Goal: Task Accomplishment & Management: Manage account settings

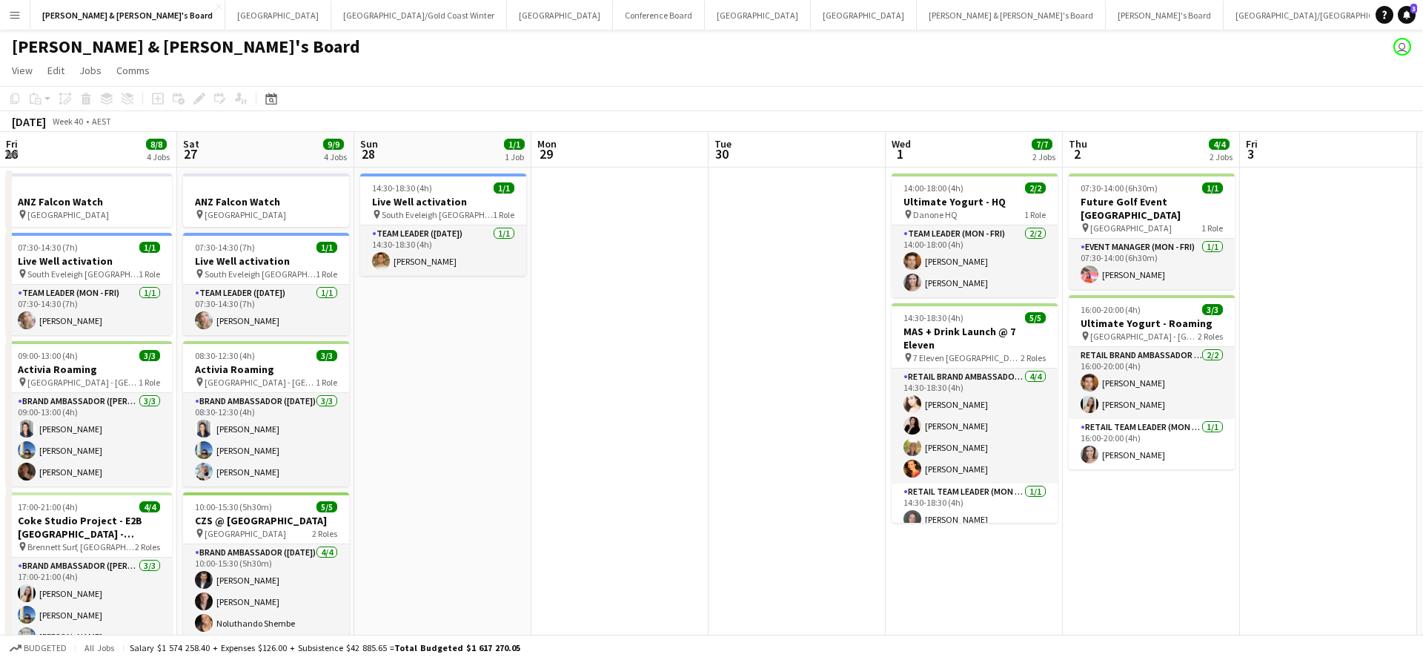
scroll to position [0, 665]
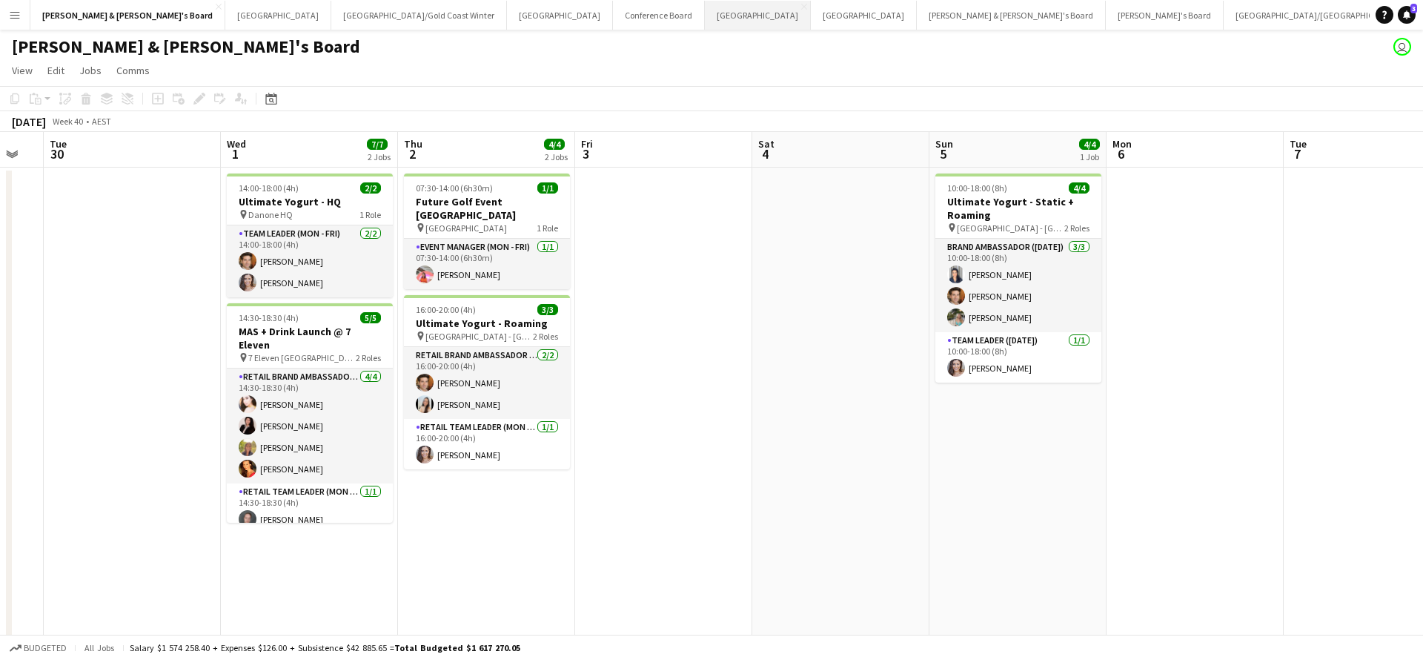
click at [705, 16] on button "Melbourne Close" at bounding box center [758, 15] width 106 height 29
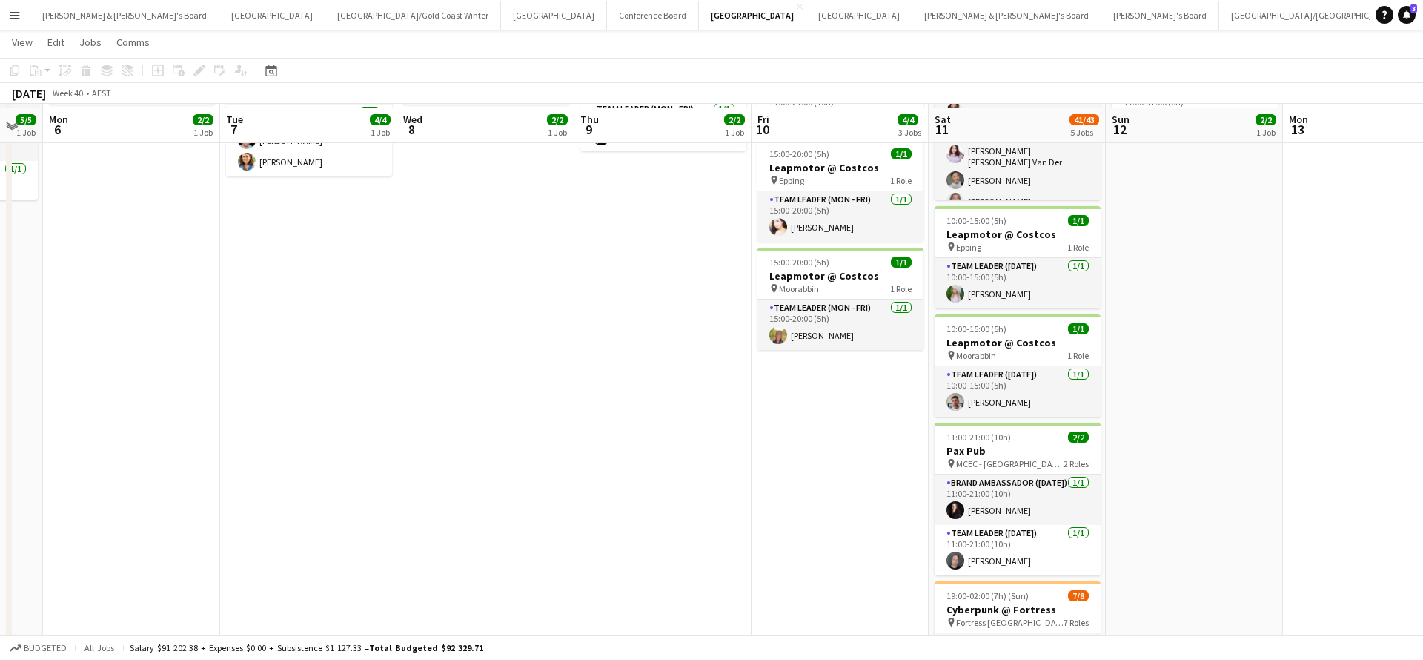
scroll to position [198, 0]
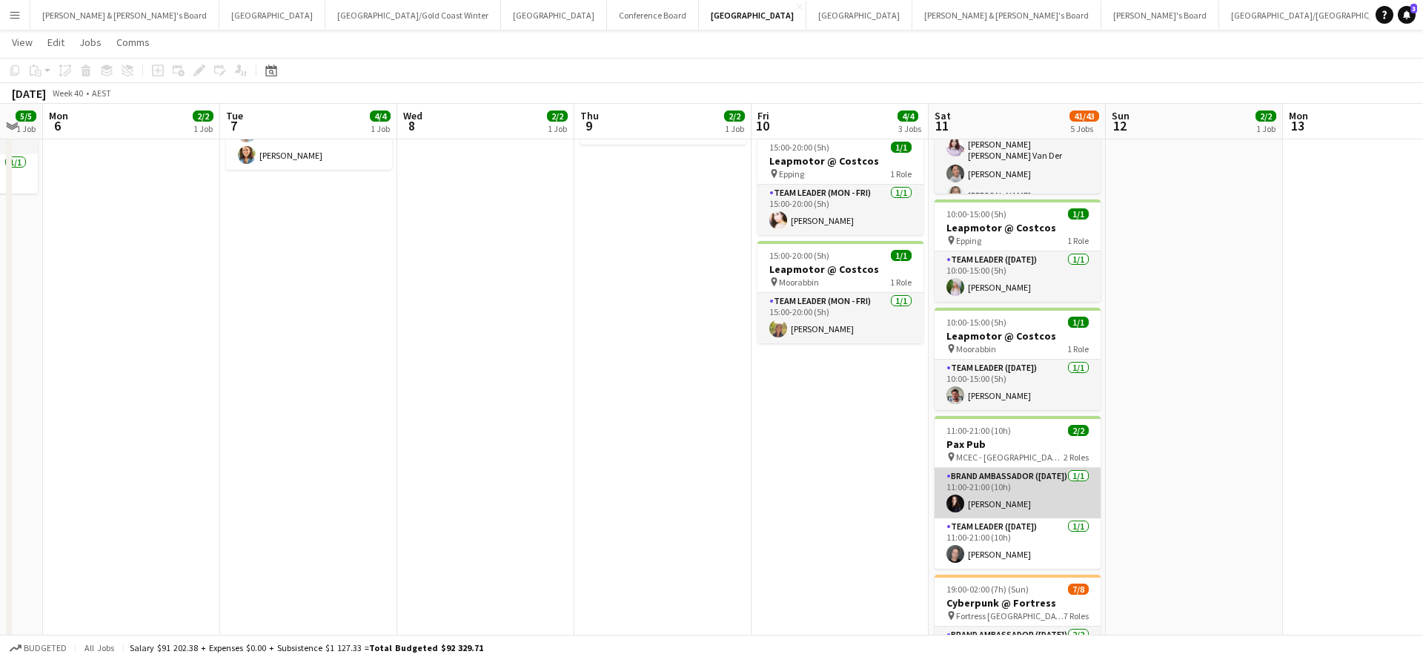
click at [996, 505] on app-card-role "Brand Ambassador ([DATE]) [DATE] 11:00-21:00 (10h) [PERSON_NAME]" at bounding box center [1018, 493] width 166 height 50
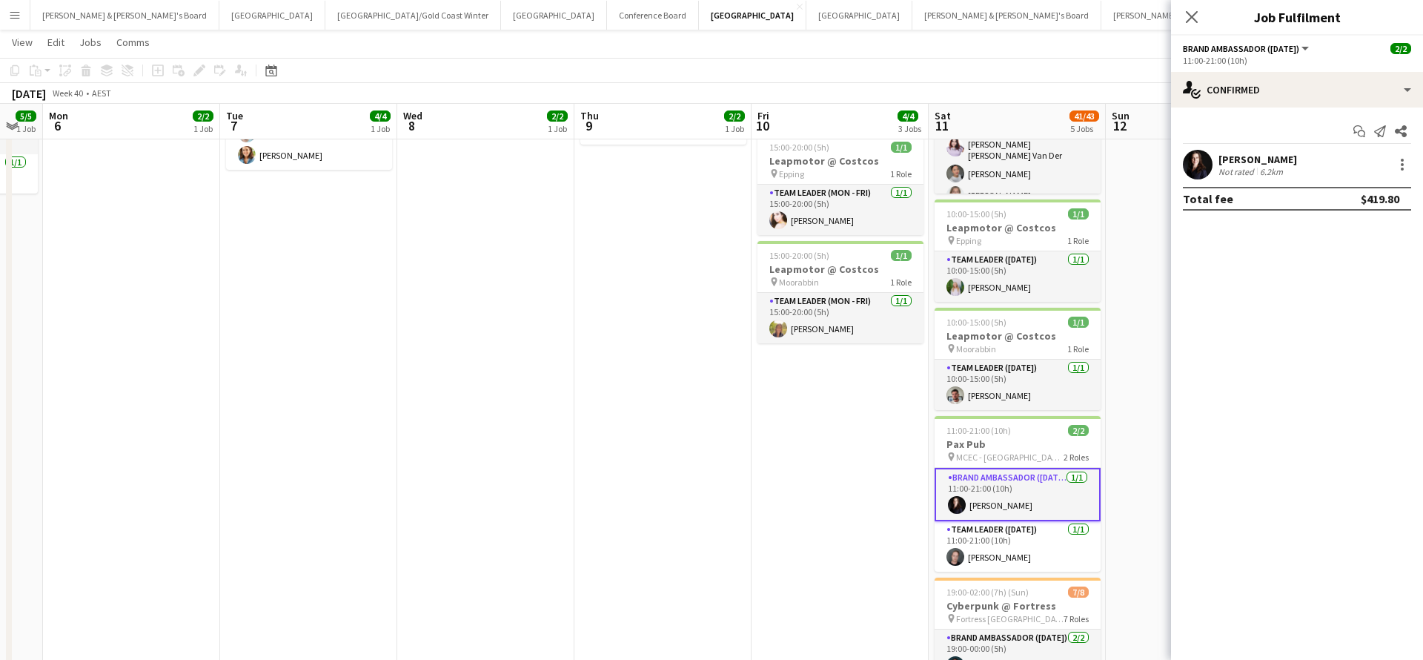
click at [1254, 159] on div "[PERSON_NAME]" at bounding box center [1258, 159] width 79 height 13
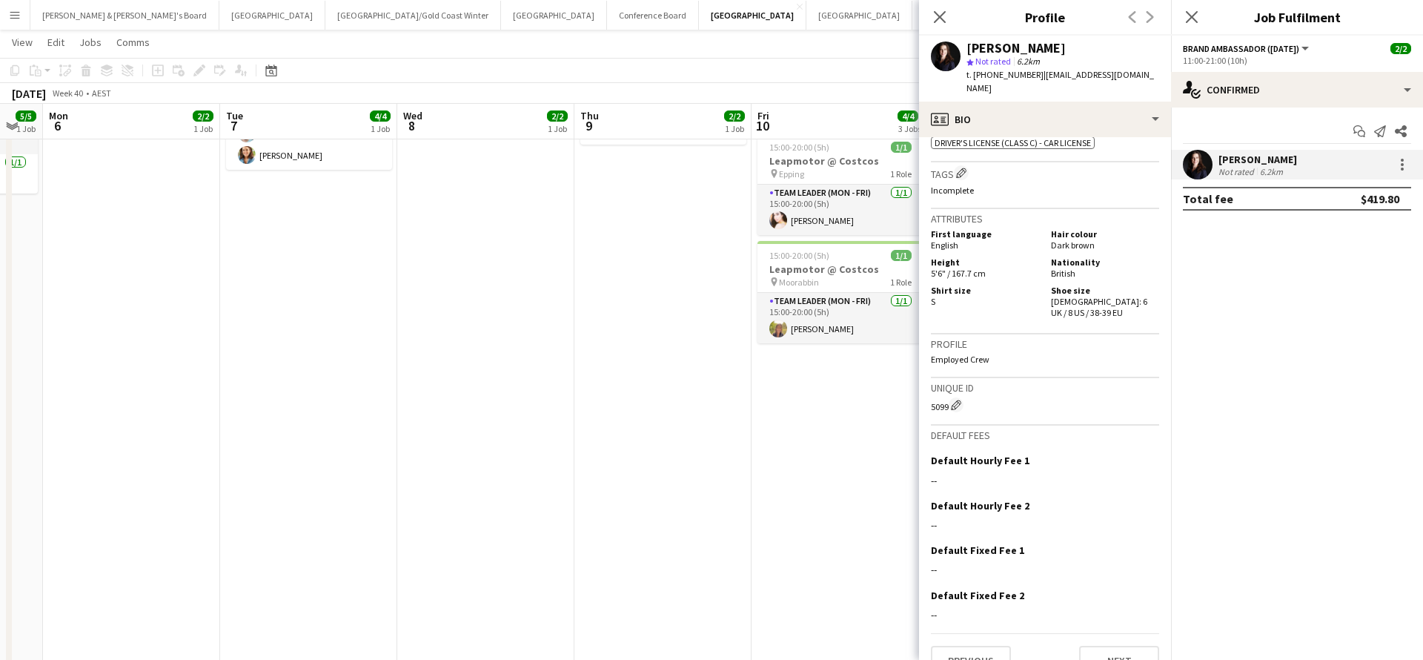
scroll to position [769, 0]
click at [1108, 646] on button "Next" at bounding box center [1119, 661] width 80 height 30
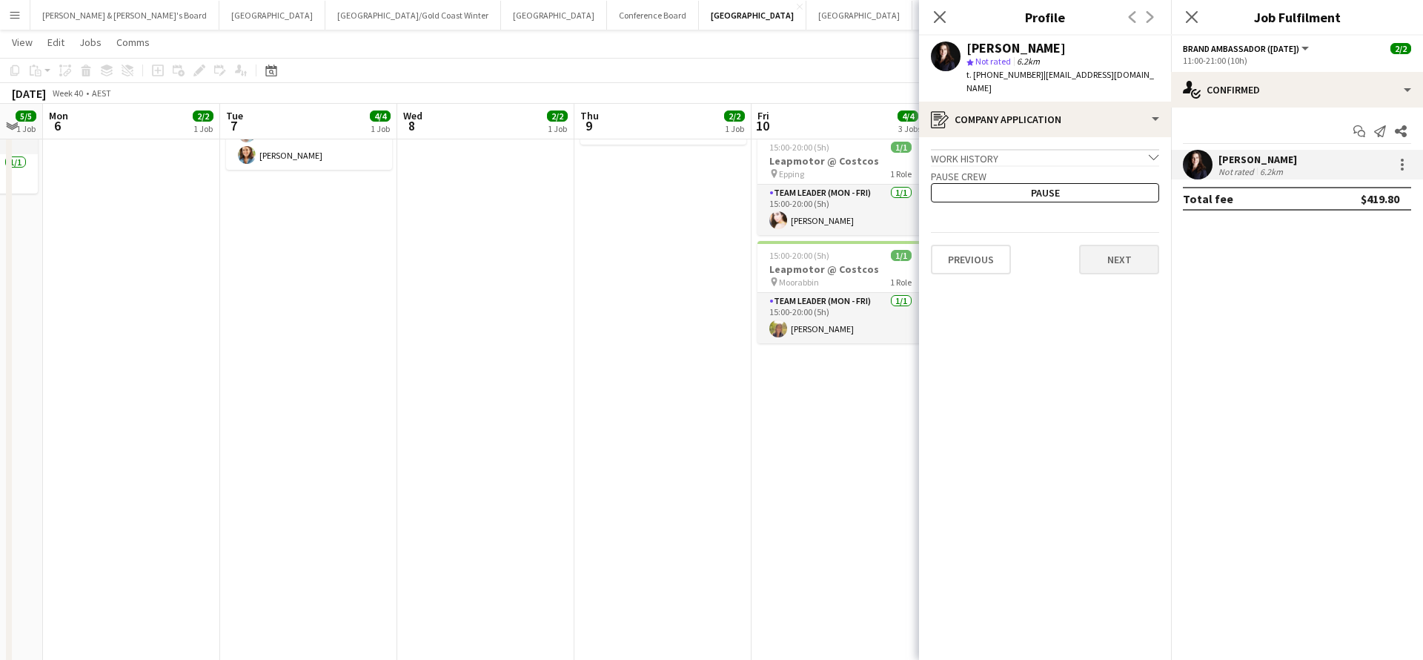
click at [1097, 245] on button "Next" at bounding box center [1119, 260] width 80 height 30
click at [1111, 191] on button "Next" at bounding box center [1119, 206] width 80 height 30
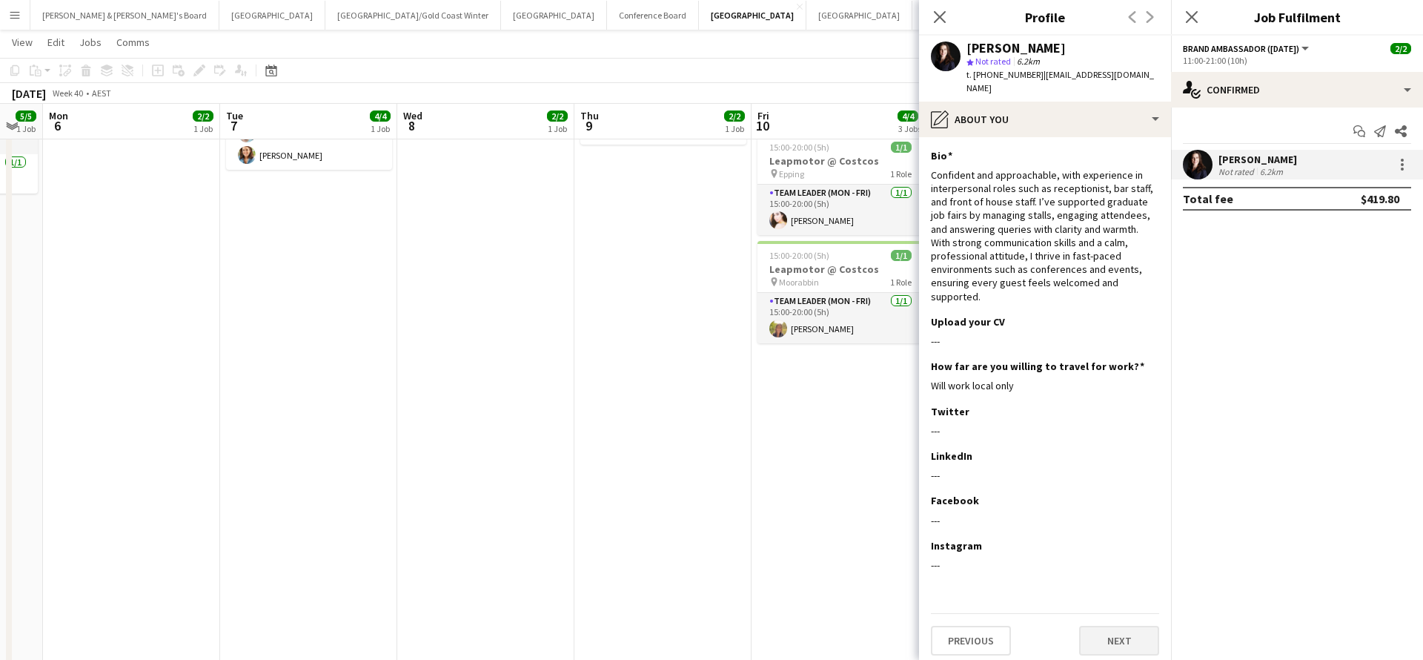
click at [1106, 626] on button "Next" at bounding box center [1119, 641] width 80 height 30
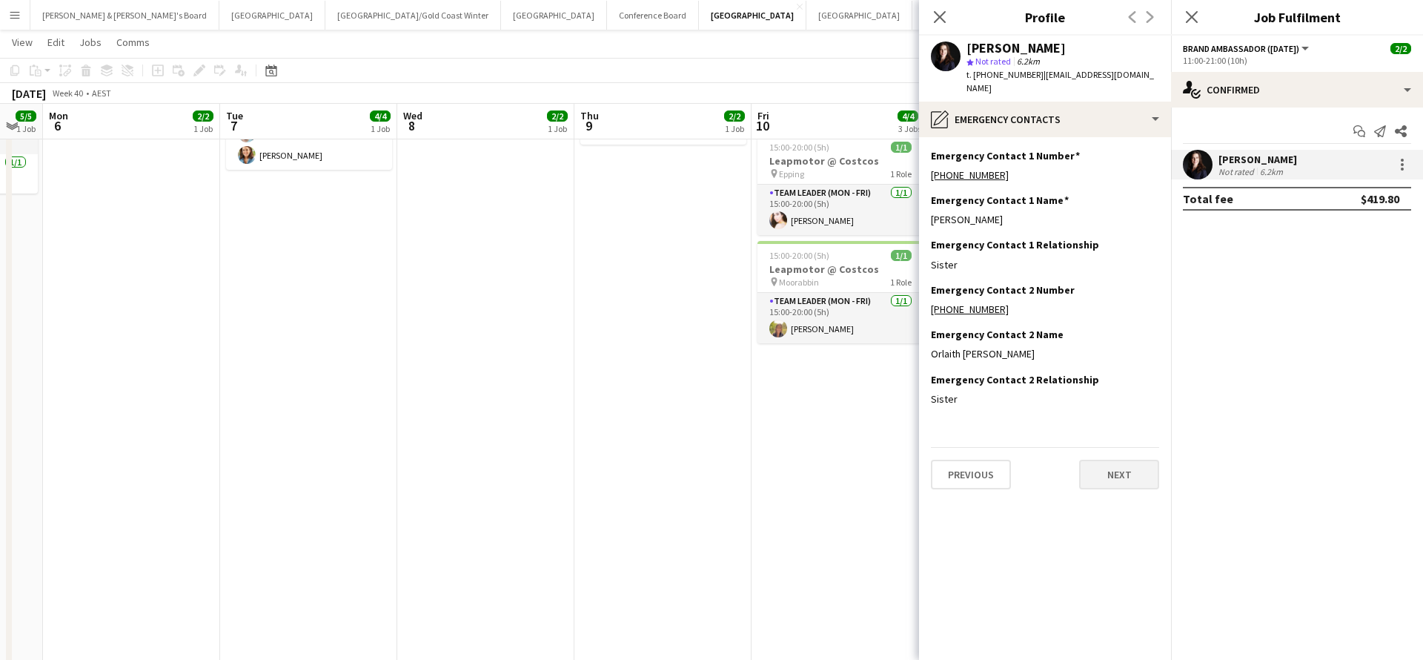
click at [1106, 460] on button "Next" at bounding box center [1119, 475] width 80 height 30
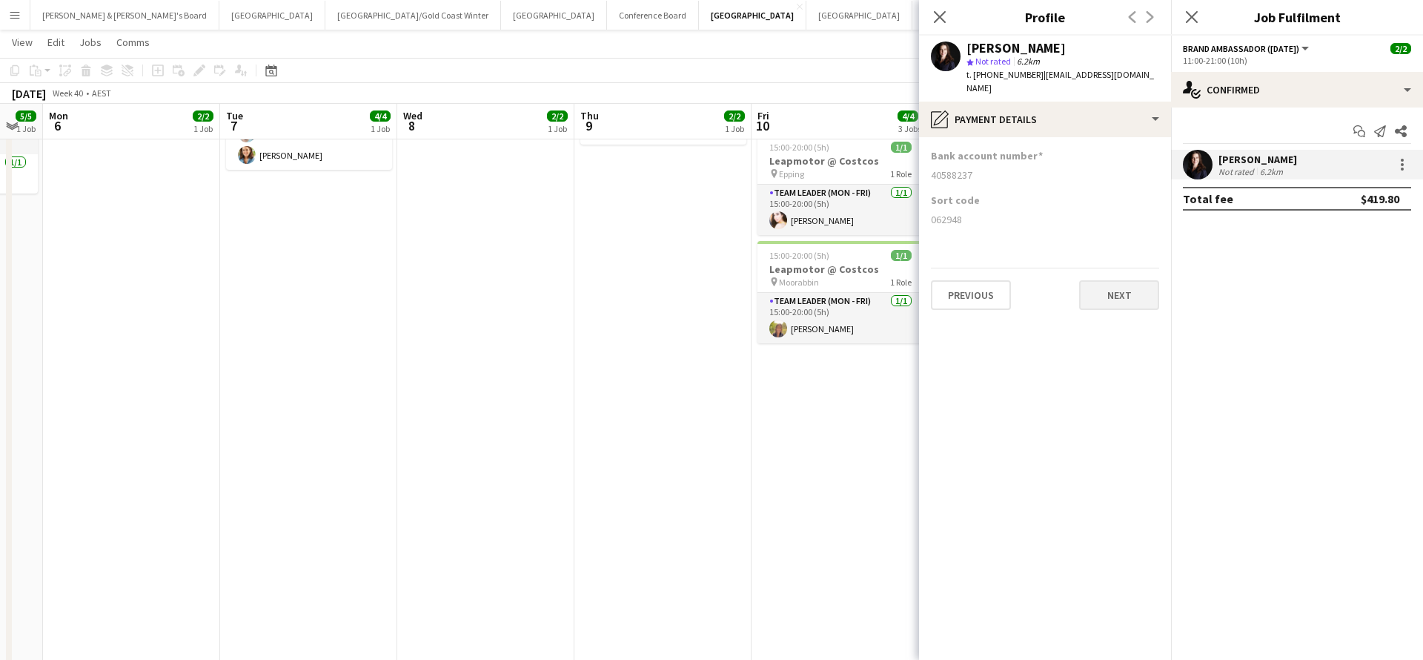
click at [1113, 280] on button "Next" at bounding box center [1119, 295] width 80 height 30
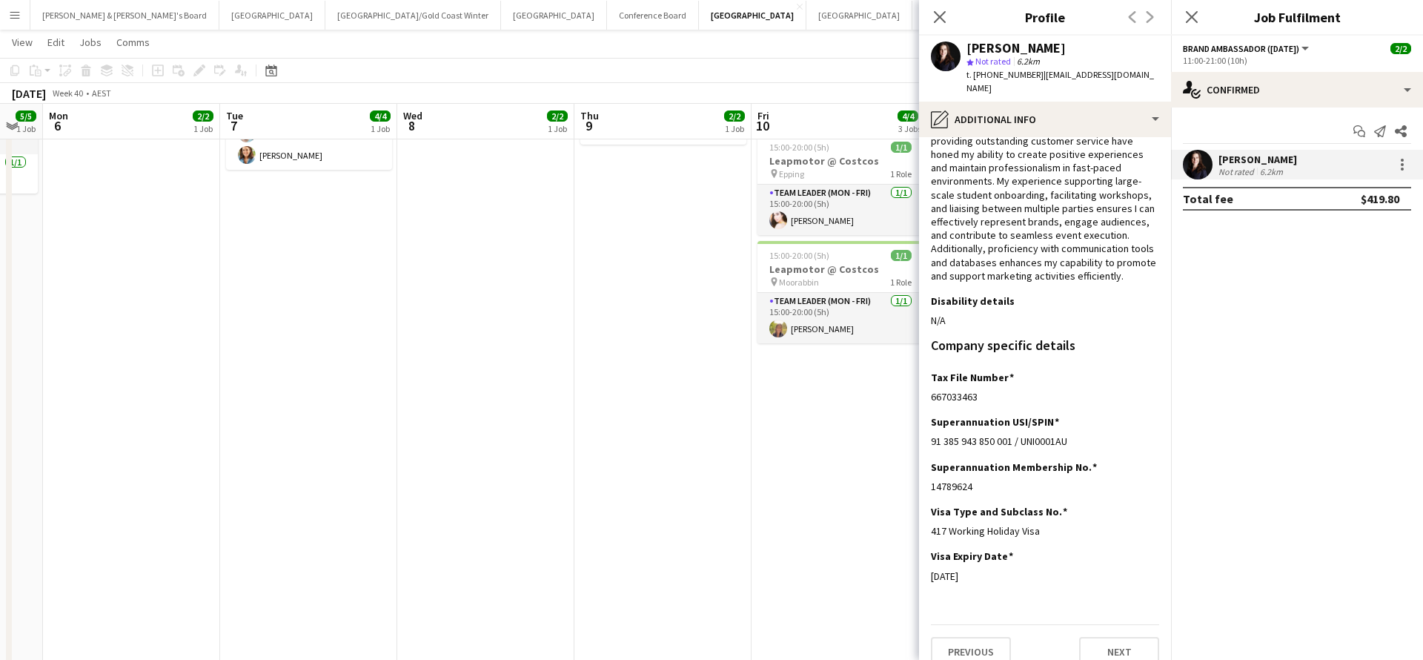
scroll to position [186, 0]
click at [1096, 638] on button "Next" at bounding box center [1119, 653] width 80 height 30
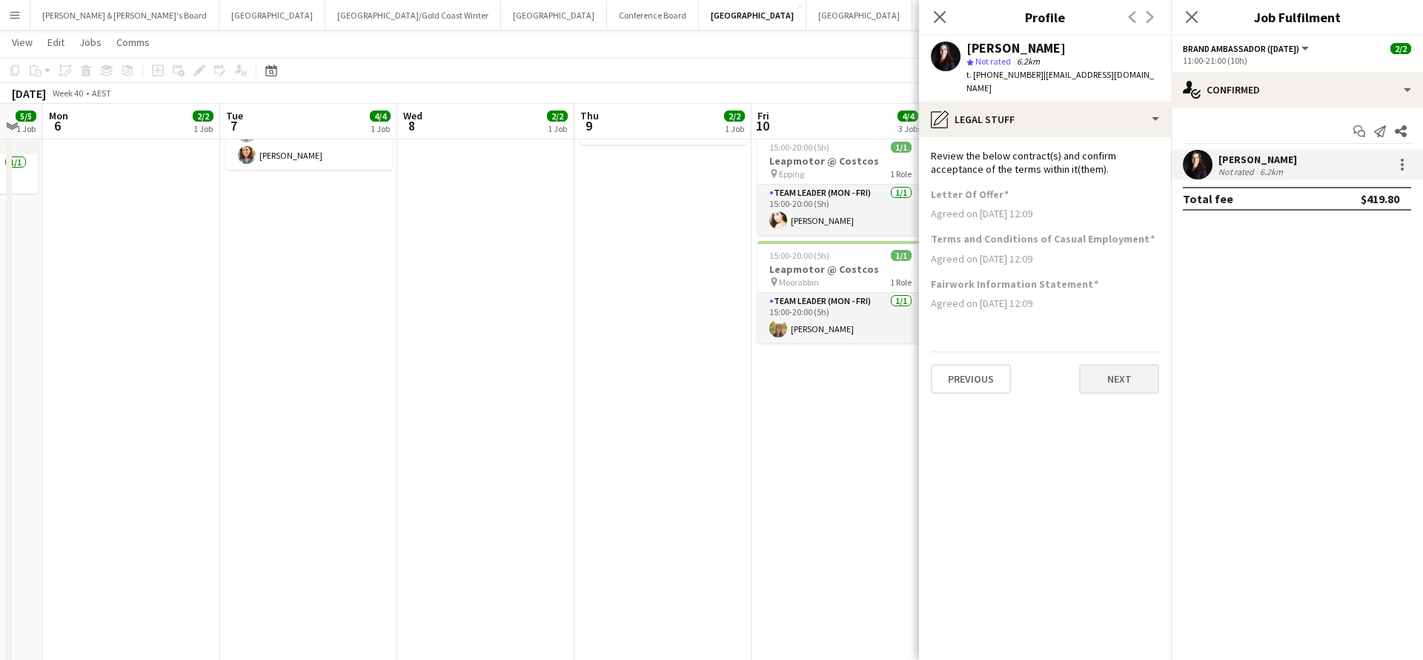
scroll to position [0, 0]
click at [1119, 365] on button "Next" at bounding box center [1119, 379] width 80 height 30
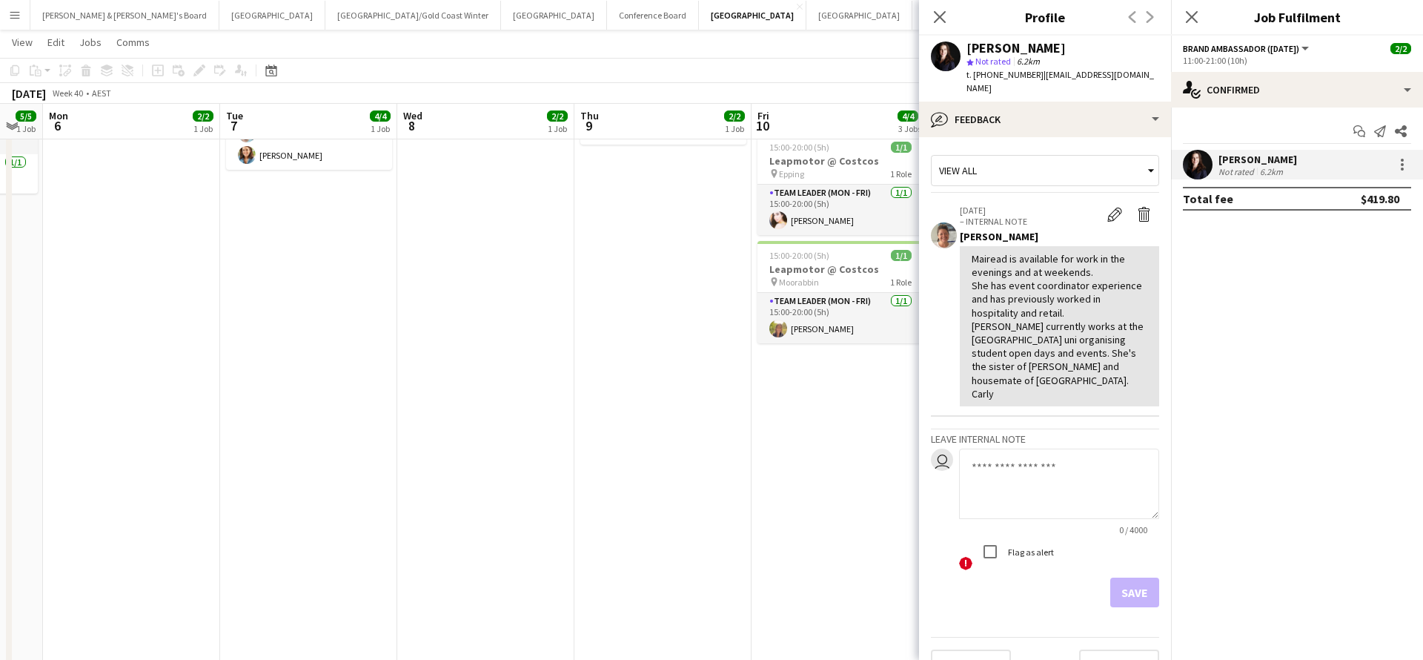
click at [854, 438] on app-date-cell "11:00-21:00 (10h) 2/2 Pax Pub pin MCEC - VIC 2 Roles Brand Ambassador (Mon - Fr…" at bounding box center [840, 397] width 177 height 859
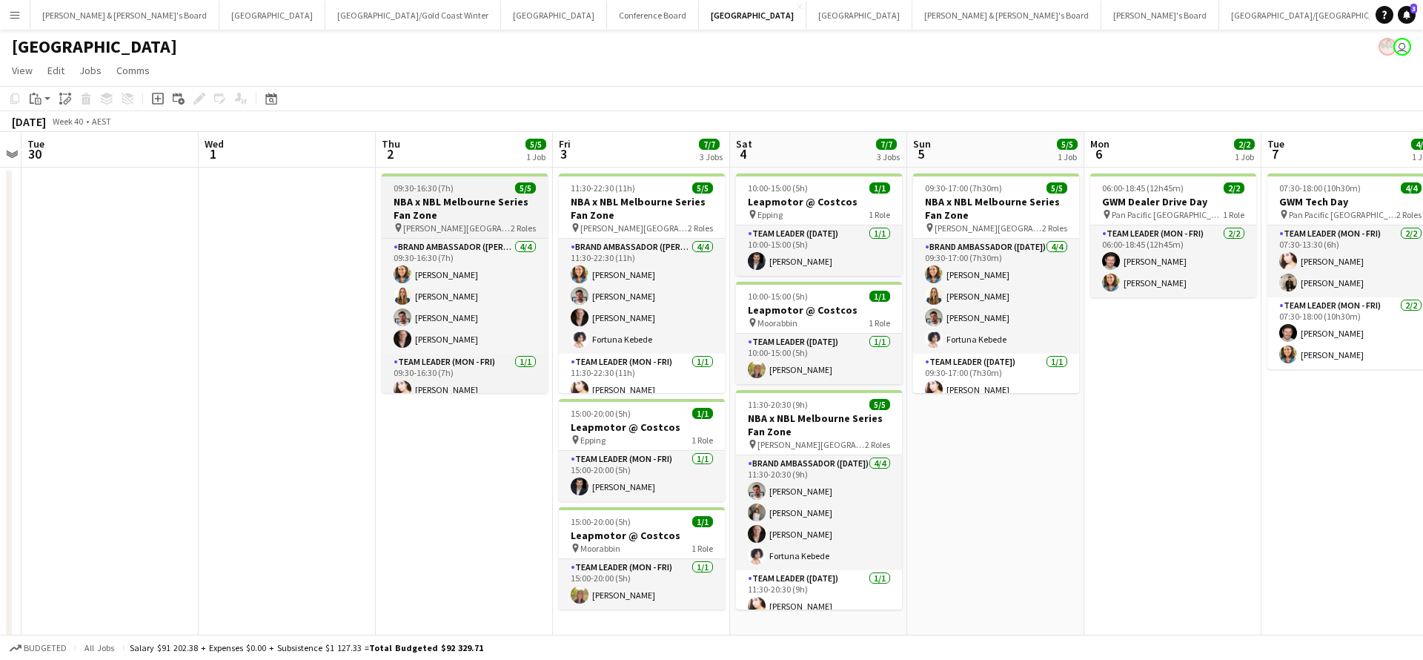
click at [491, 209] on h3 "NBA x NBL Melbourne Series Fan Zone" at bounding box center [465, 208] width 166 height 27
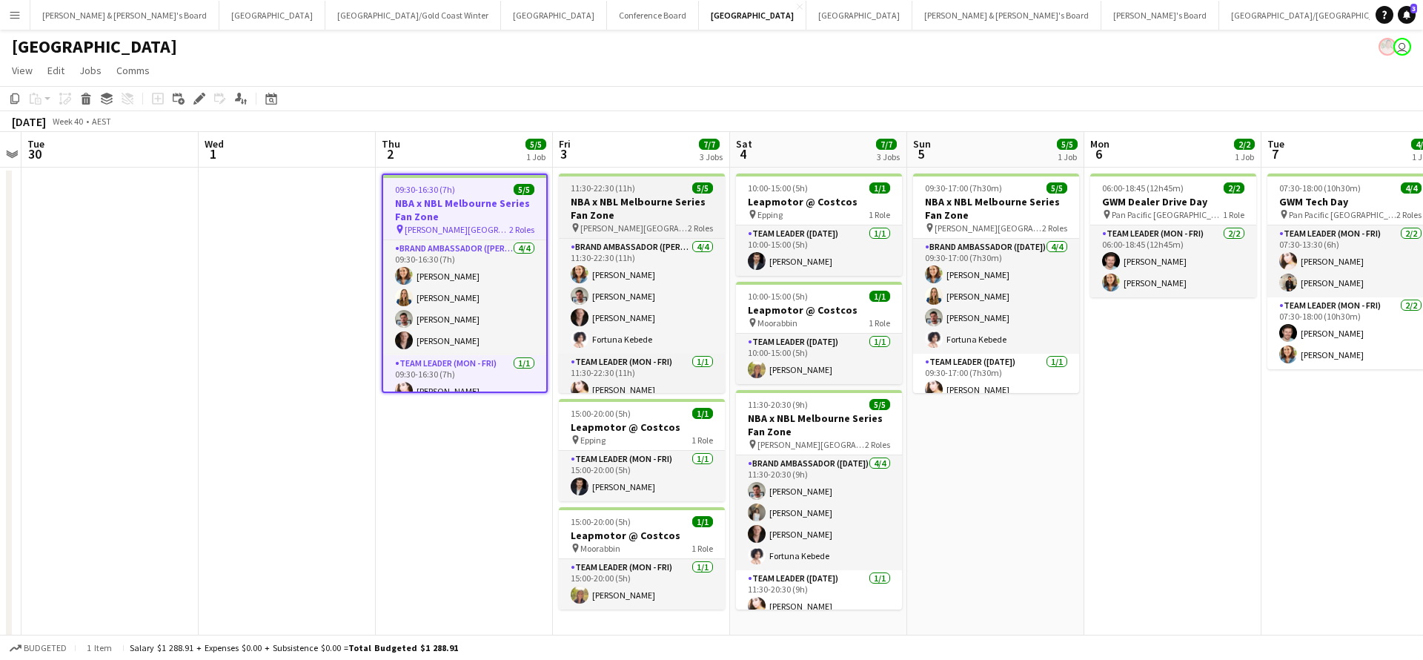
click at [651, 199] on h3 "NBA x NBL Melbourne Series Fan Zone" at bounding box center [642, 208] width 166 height 27
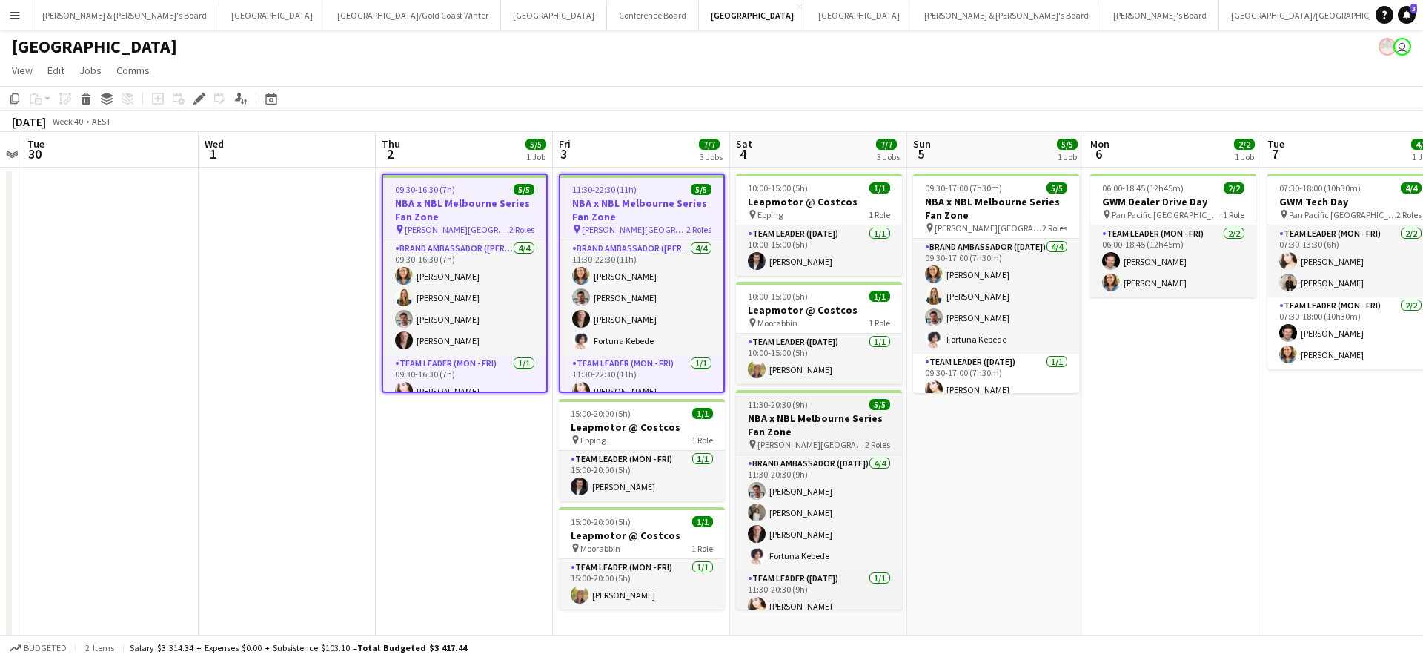
click at [811, 434] on h3 "NBA x NBL Melbourne Series Fan Zone" at bounding box center [819, 424] width 166 height 27
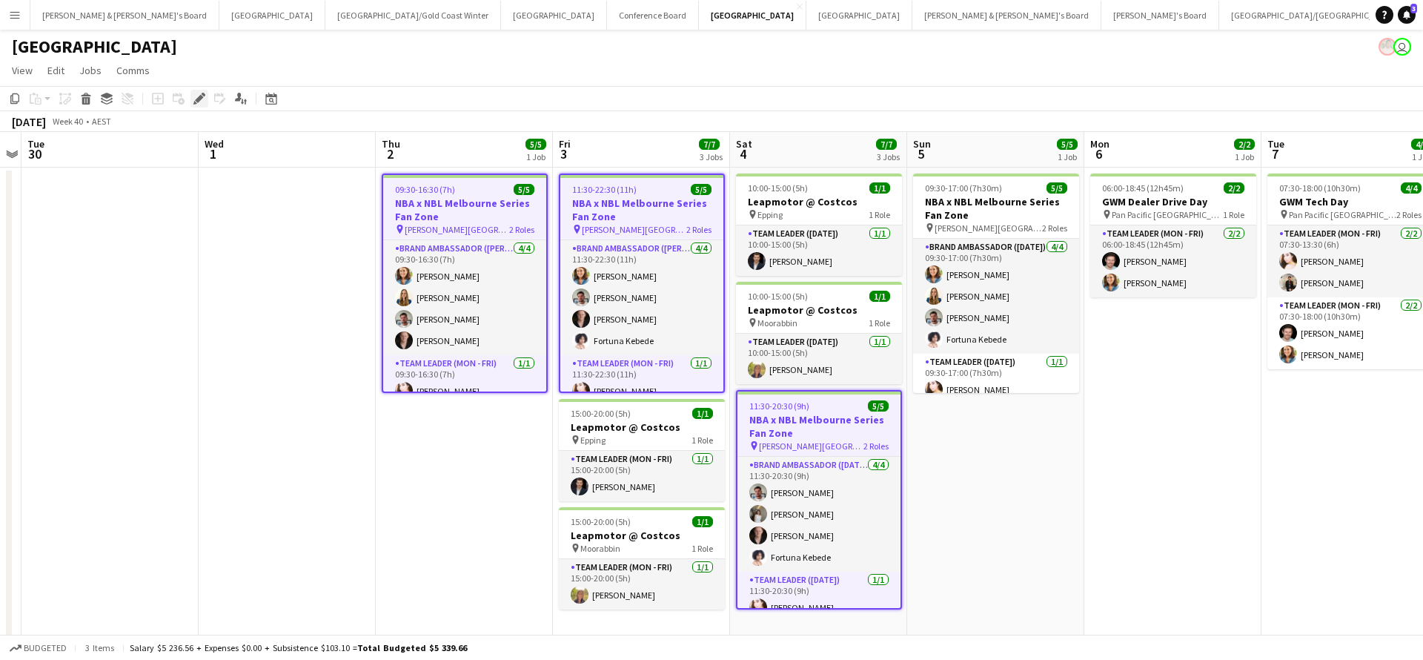
click at [193, 102] on div "Edit" at bounding box center [200, 99] width 18 height 18
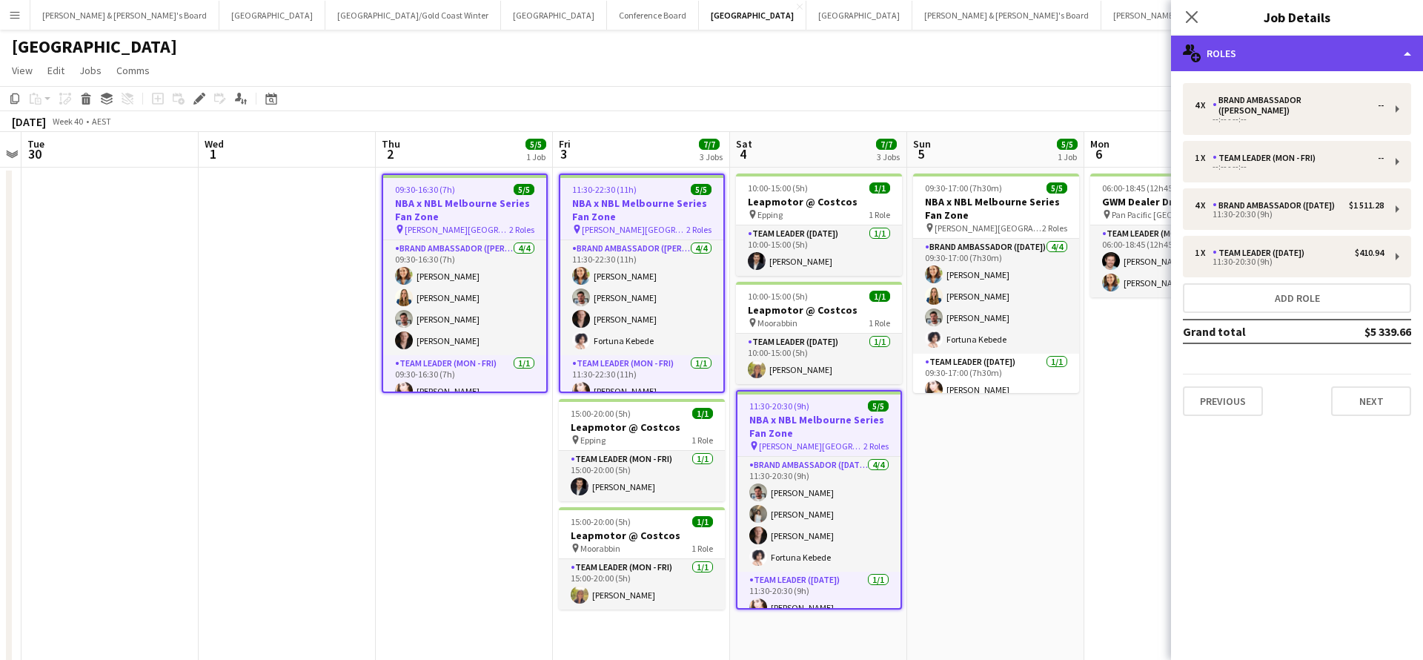
click at [1247, 45] on div "multiple-users-add Roles" at bounding box center [1297, 54] width 252 height 36
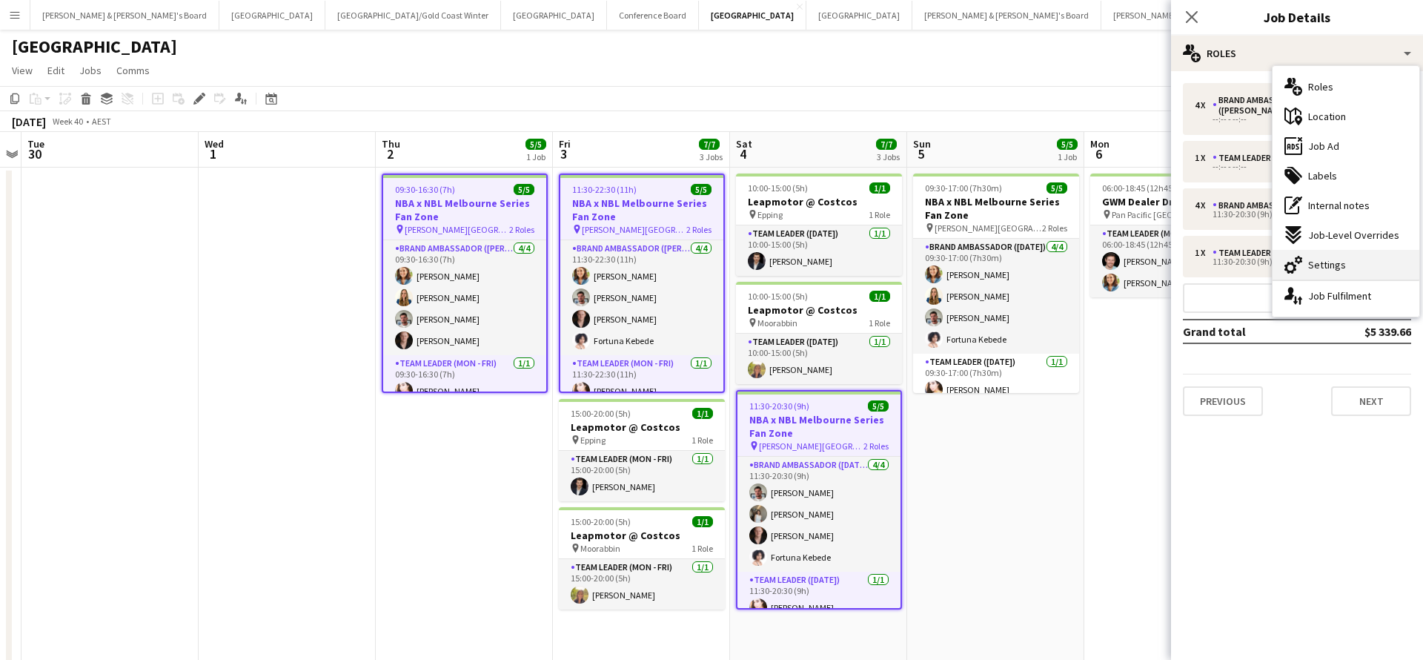
click at [1348, 259] on div "cog-double-3 Settings" at bounding box center [1346, 265] width 147 height 30
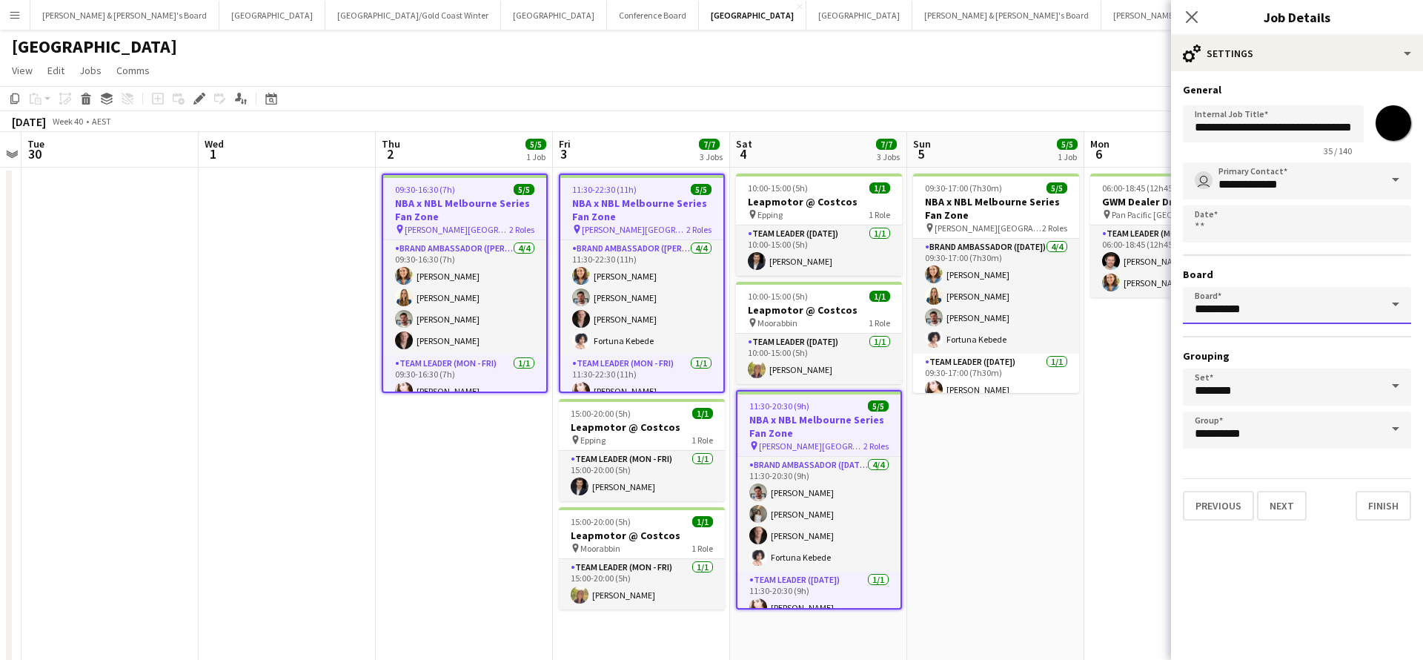
click at [1345, 294] on input "*********" at bounding box center [1297, 305] width 228 height 37
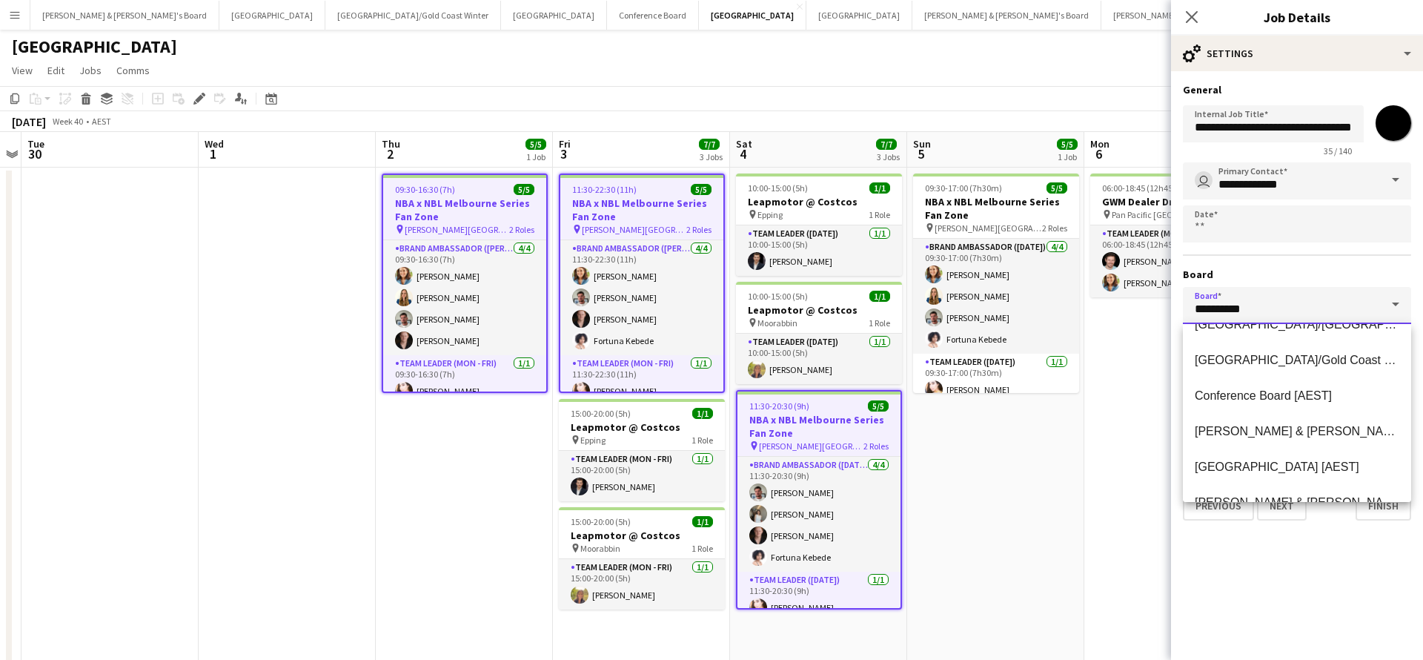
scroll to position [62, 0]
click at [1288, 428] on span "[PERSON_NAME] & [PERSON_NAME]'s Board [AEST]" at bounding box center [1342, 428] width 294 height 13
type input "**********"
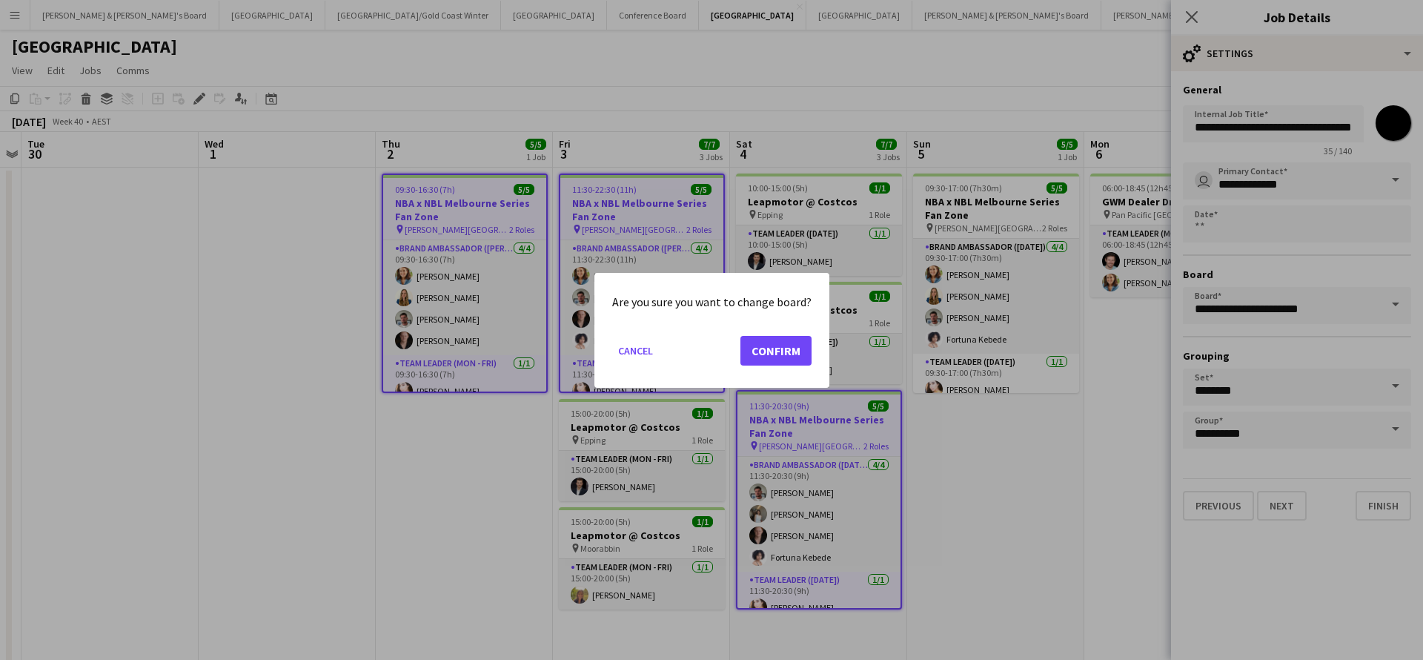
click at [777, 344] on button "Confirm" at bounding box center [776, 350] width 71 height 30
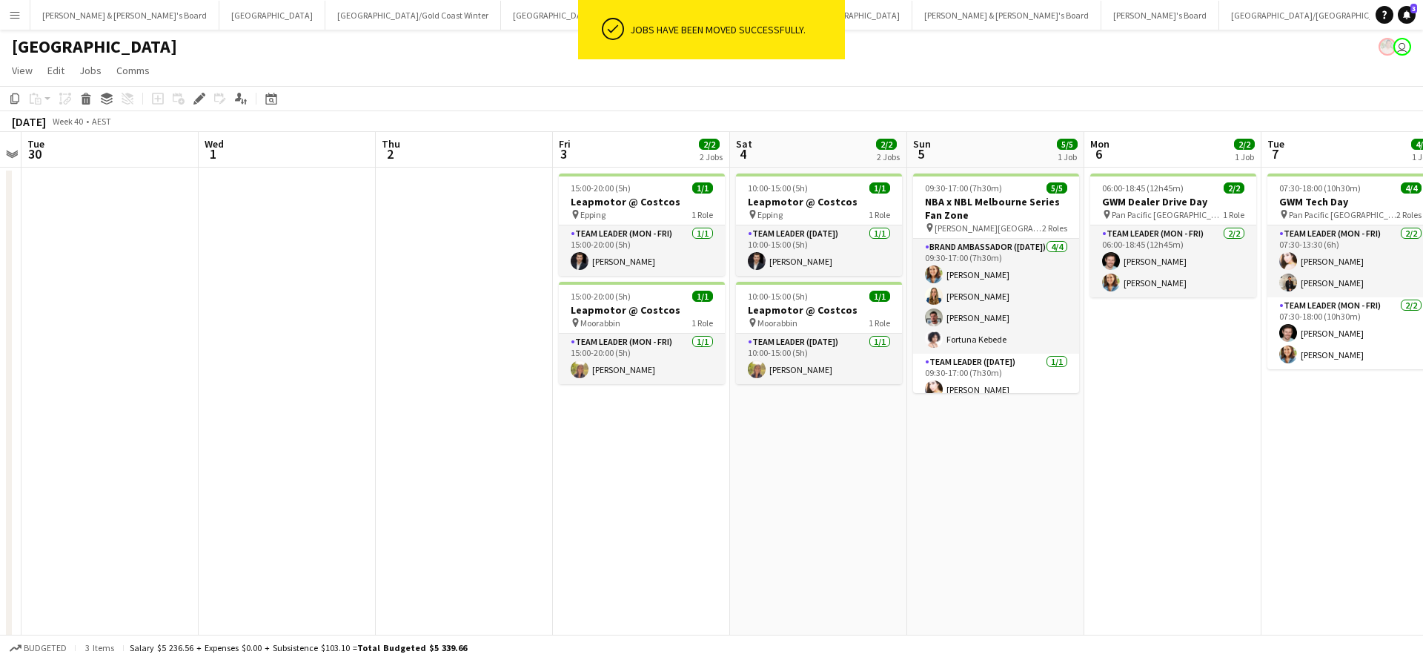
click at [1053, 572] on app-date-cell "09:30-17:00 (7h30m) 5/5 NBA x NBL Melbourne Series Fan Zone pin [PERSON_NAME][G…" at bounding box center [995, 597] width 177 height 859
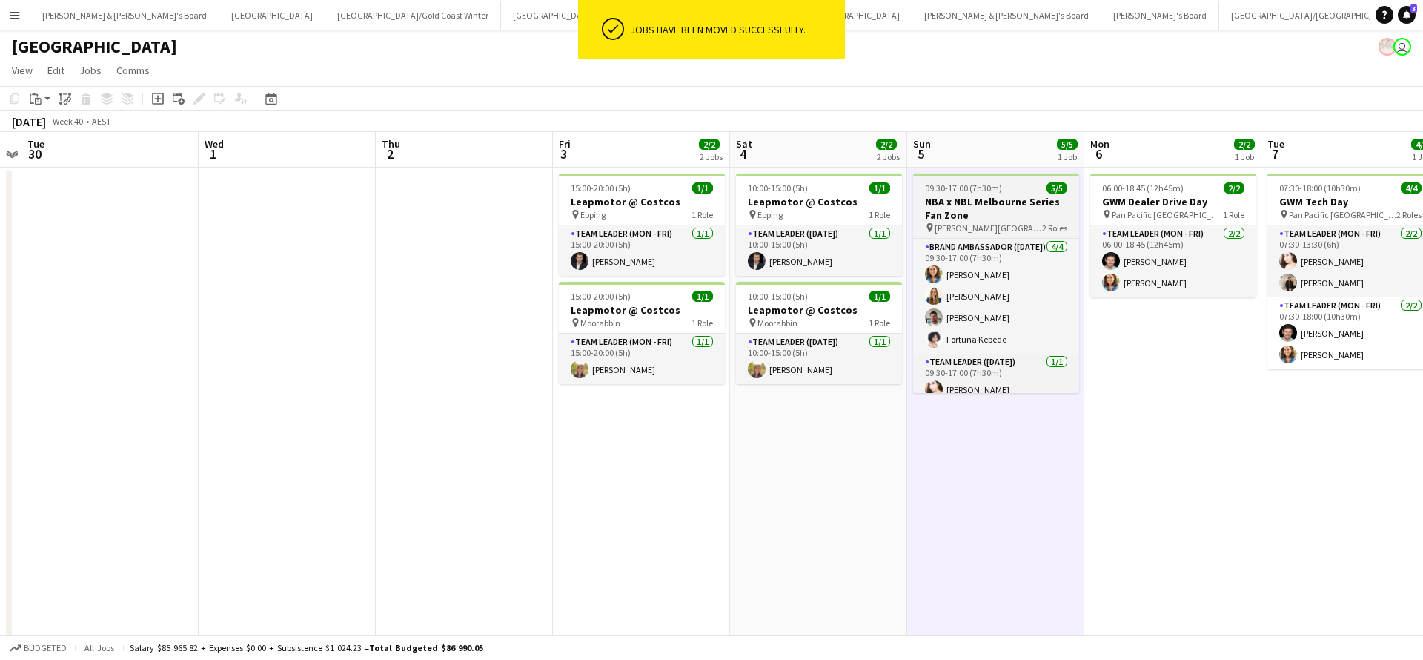
click at [966, 206] on h3 "NBA x NBL Melbourne Series Fan Zone" at bounding box center [996, 208] width 166 height 27
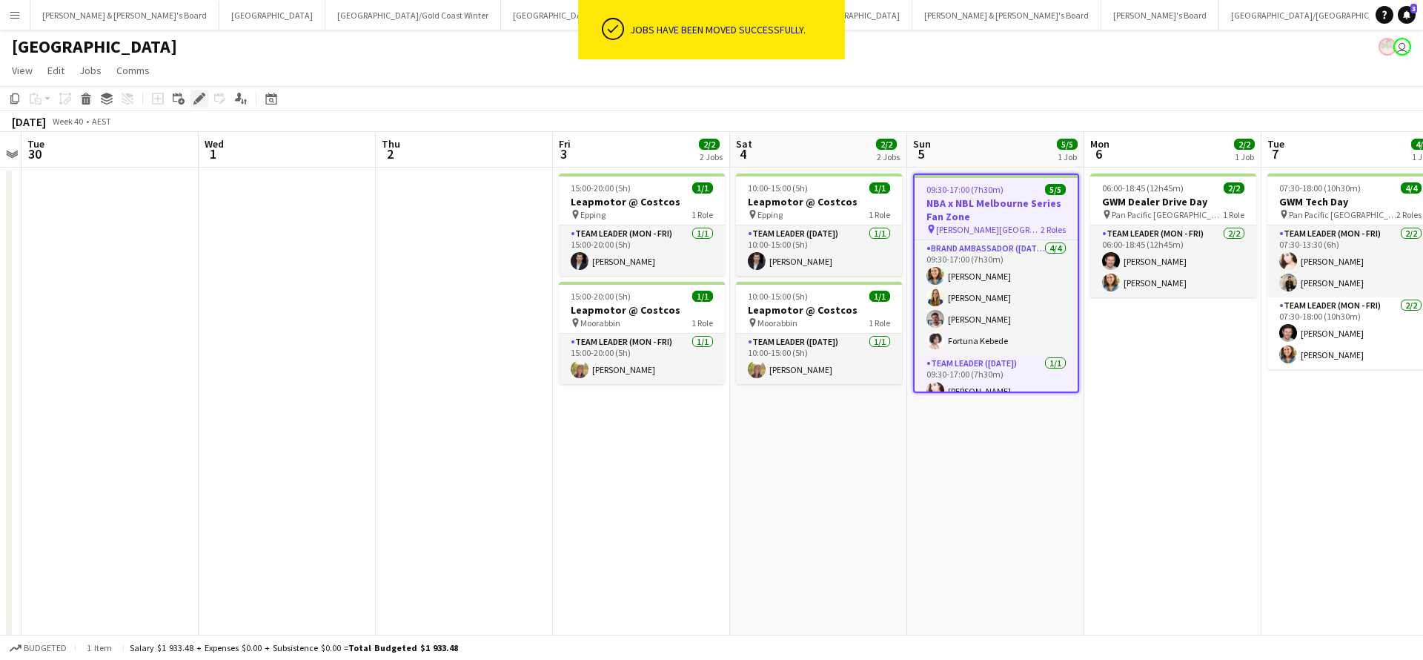
click at [199, 100] on icon at bounding box center [199, 99] width 8 height 8
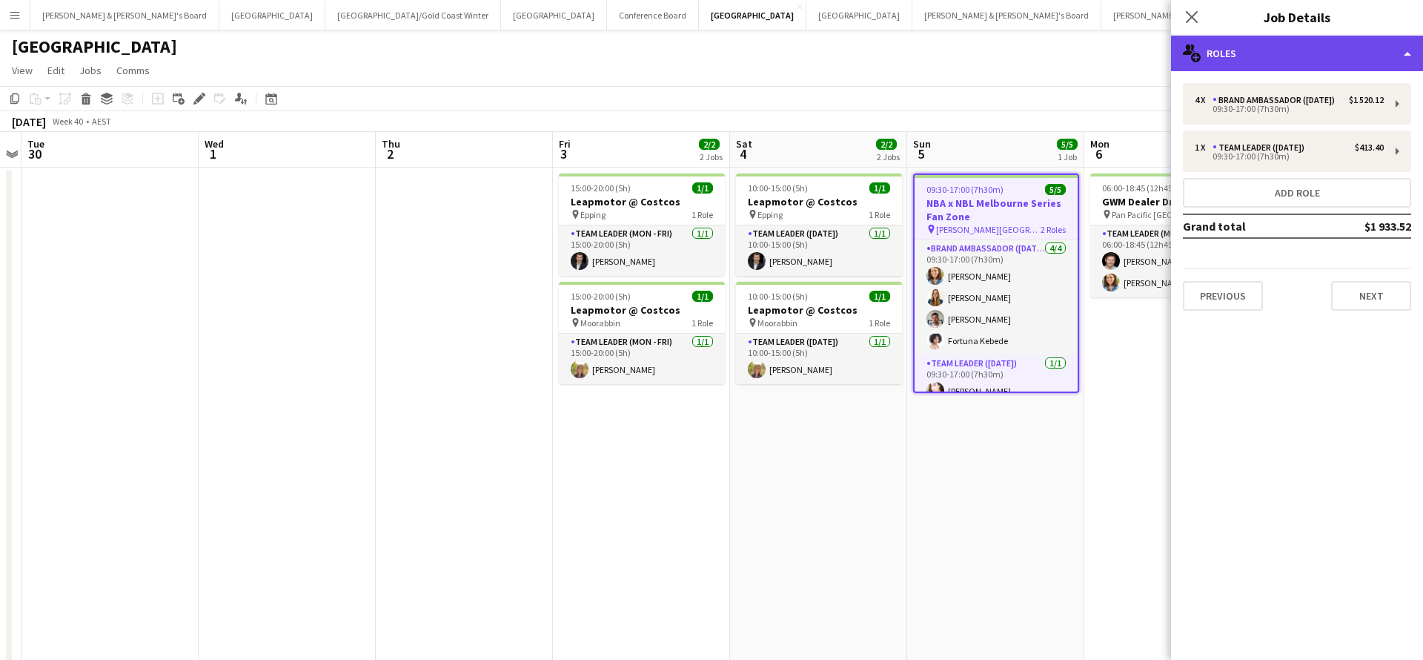
click at [1266, 54] on div "multiple-users-add Roles" at bounding box center [1297, 54] width 252 height 36
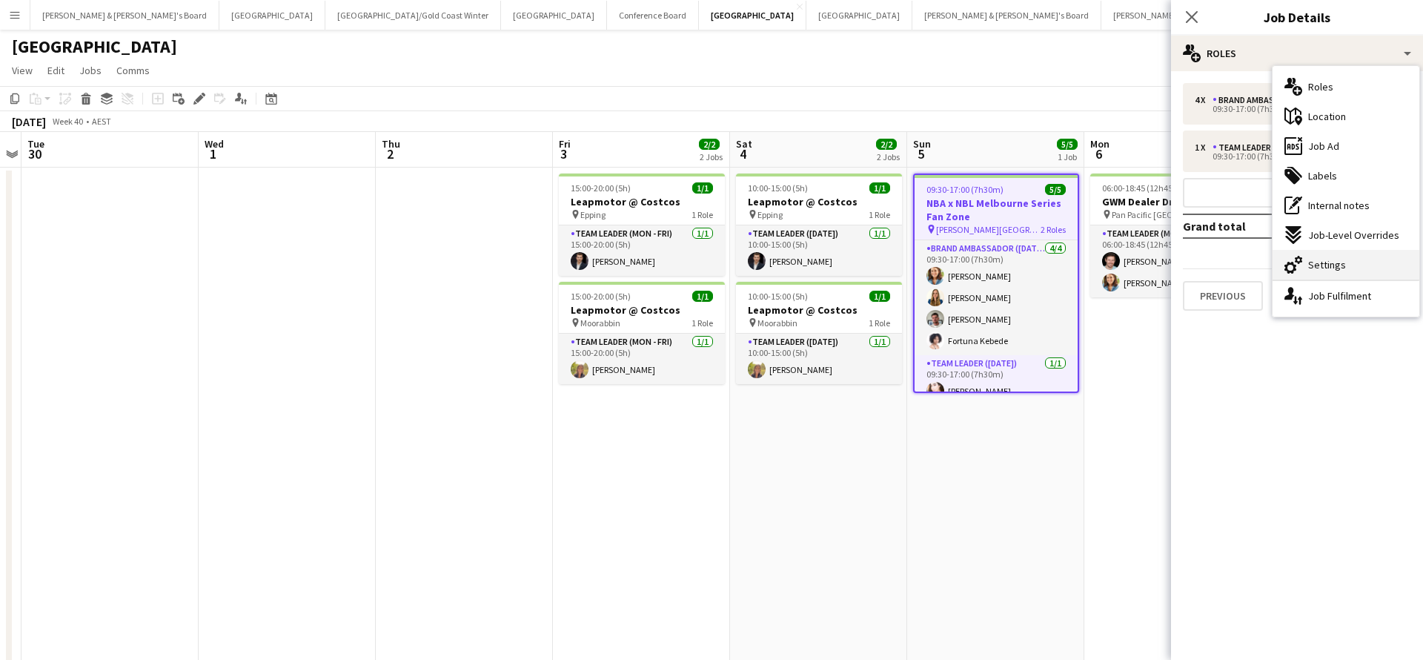
click at [1340, 264] on span "Settings" at bounding box center [1327, 264] width 38 height 13
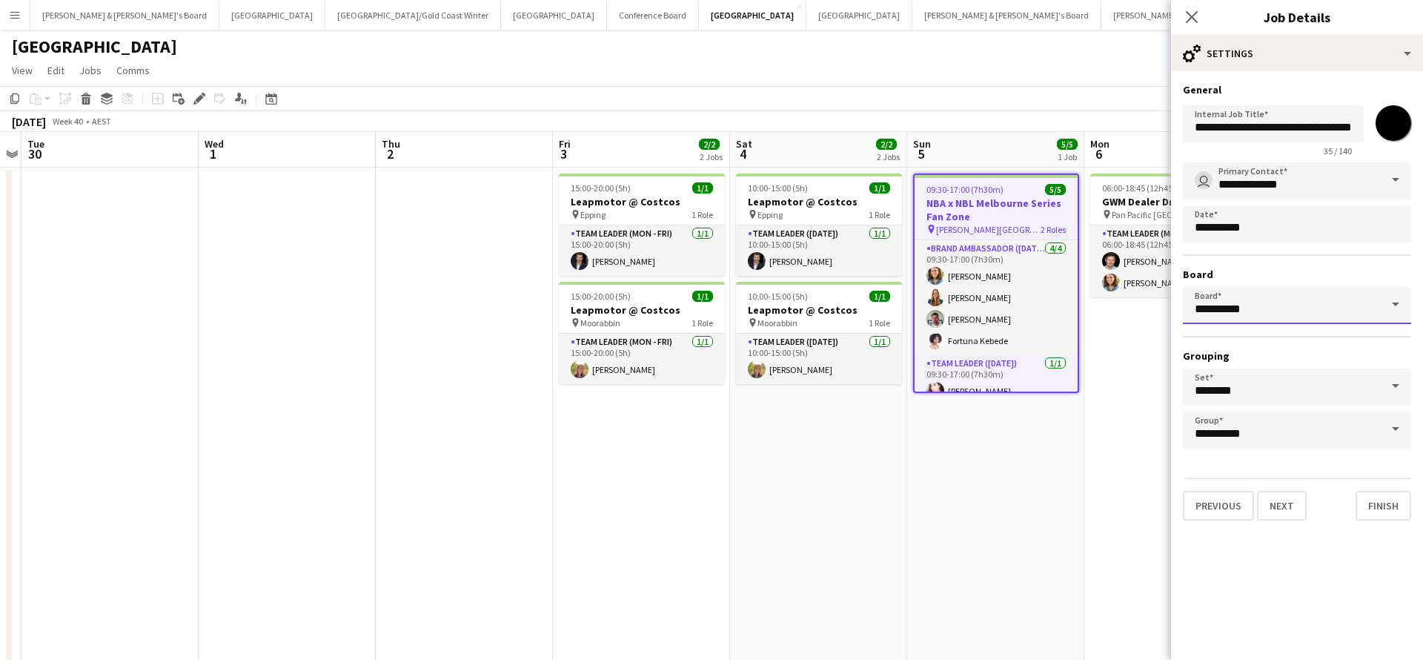
click at [1359, 310] on input "*********" at bounding box center [1297, 305] width 228 height 37
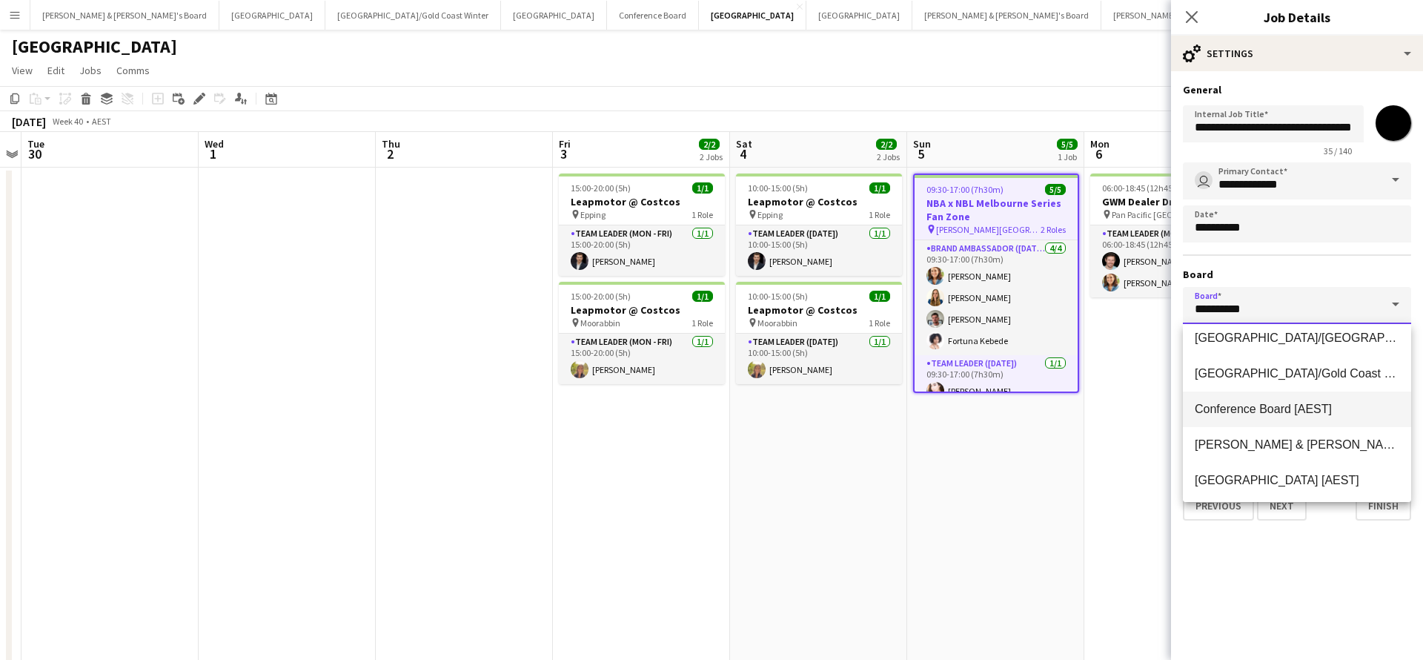
scroll to position [49, 0]
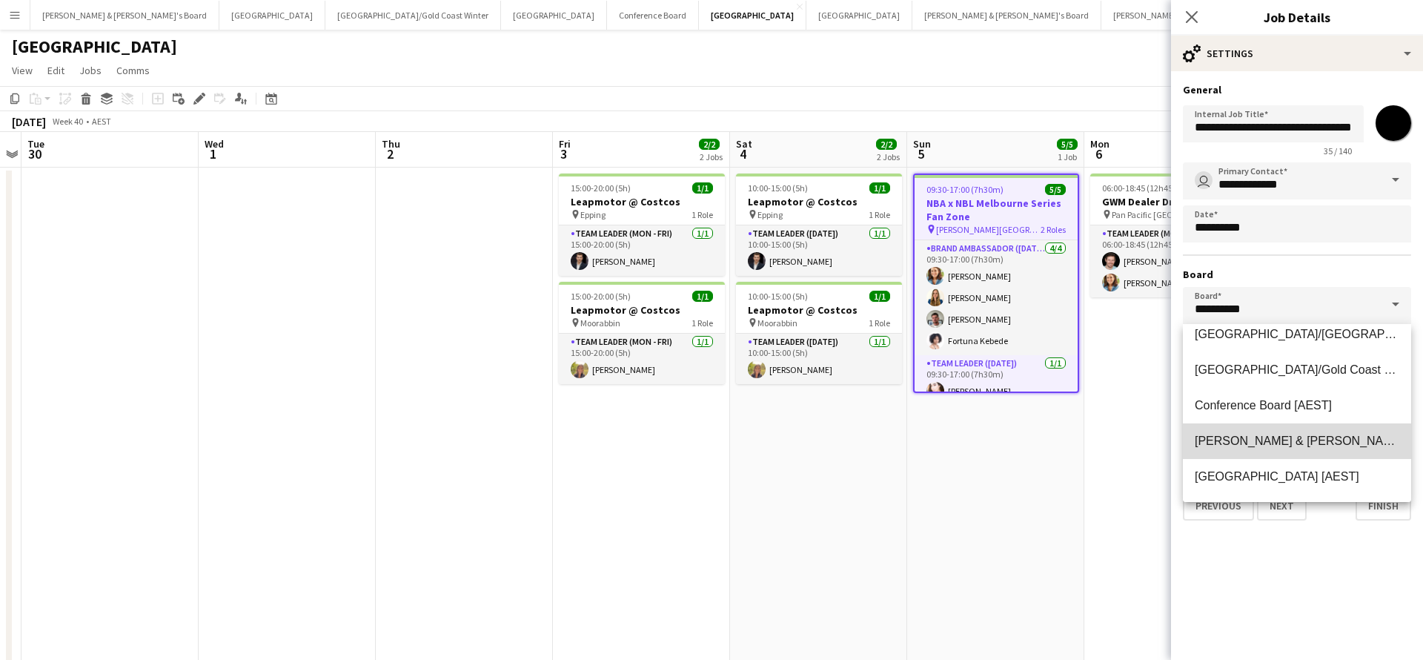
click at [1278, 443] on span "[PERSON_NAME] & [PERSON_NAME]'s Board [AEST]" at bounding box center [1342, 440] width 294 height 13
type input "**********"
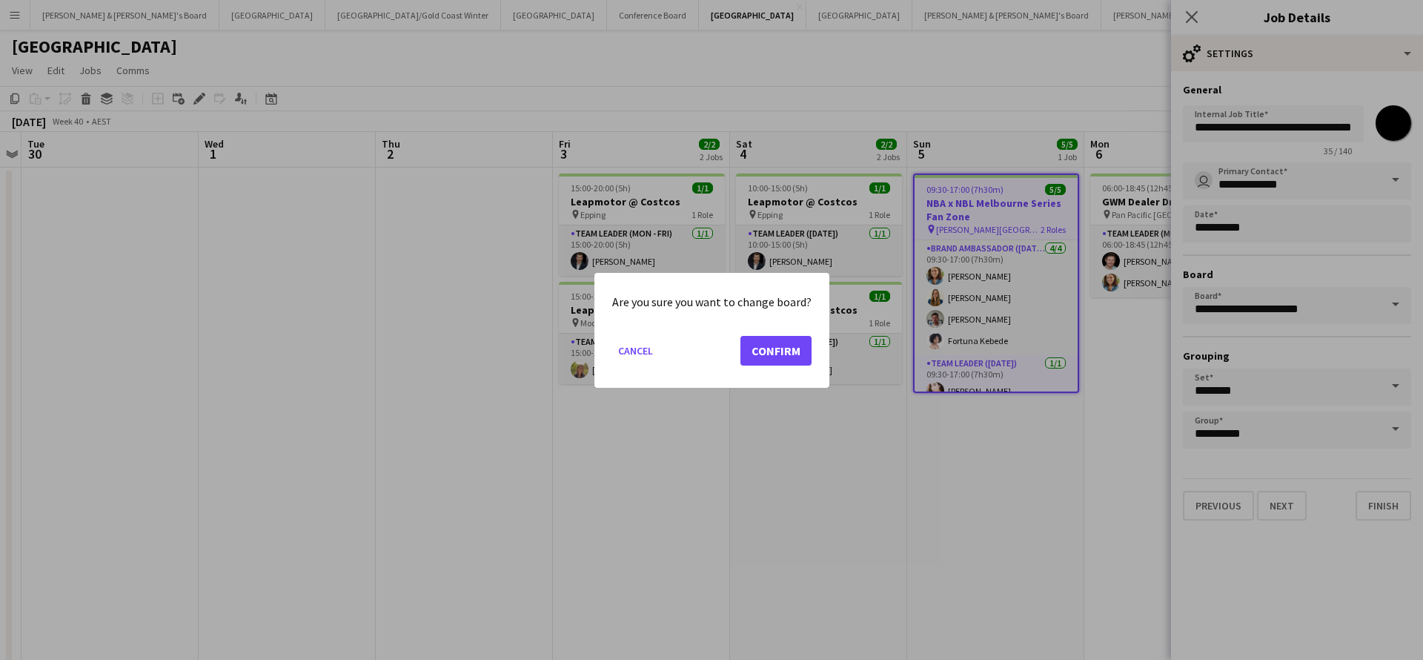
click at [767, 348] on button "Confirm" at bounding box center [776, 350] width 71 height 30
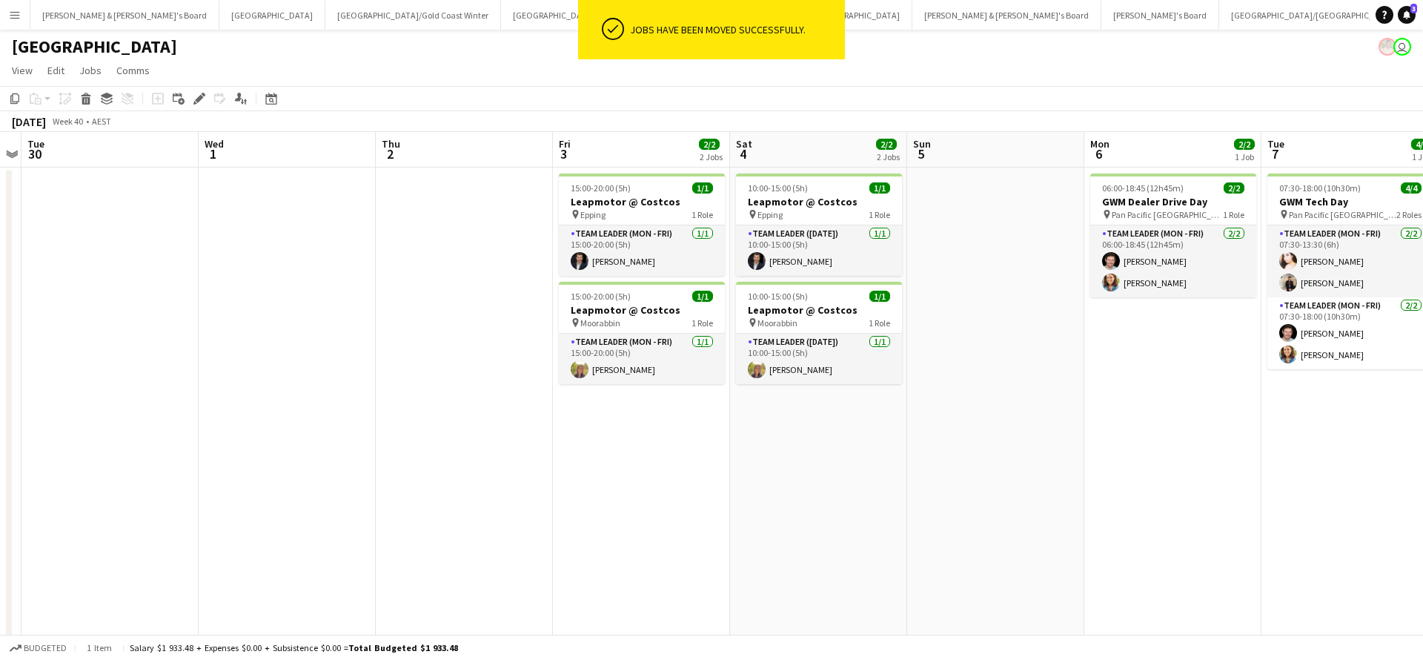
click at [957, 587] on app-date-cell at bounding box center [995, 597] width 177 height 859
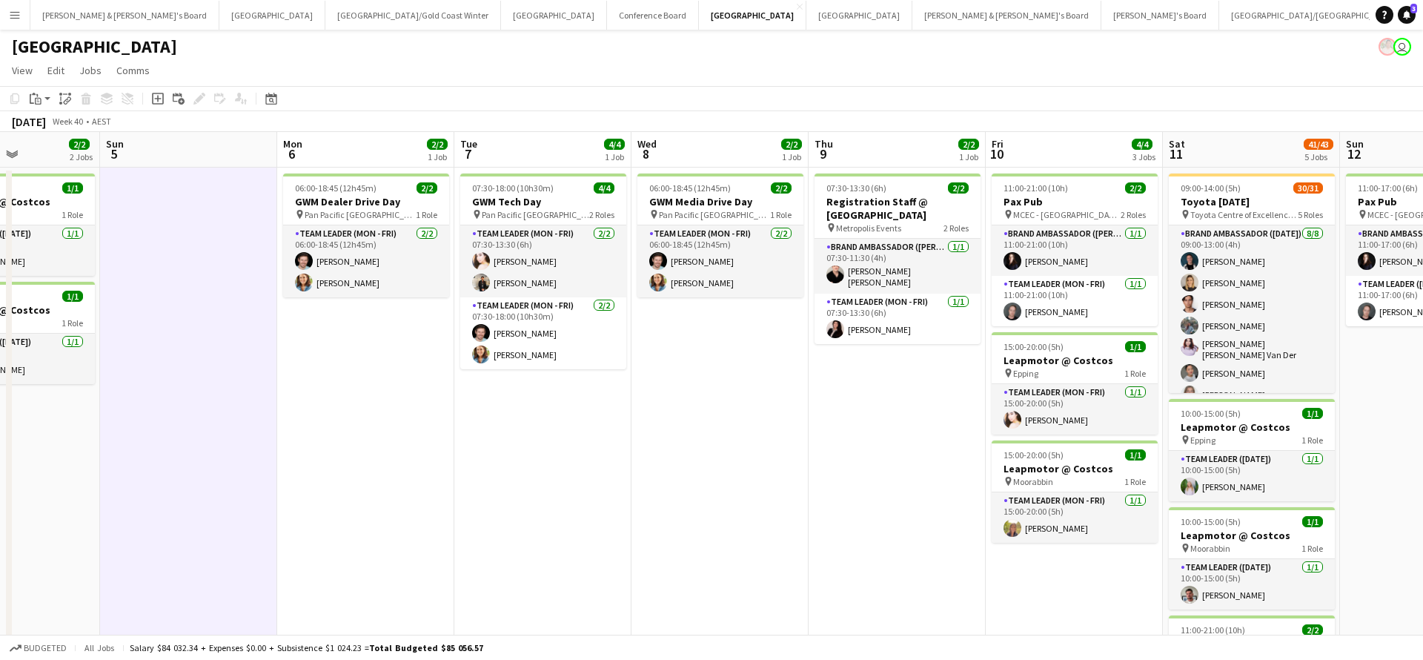
scroll to position [0, 408]
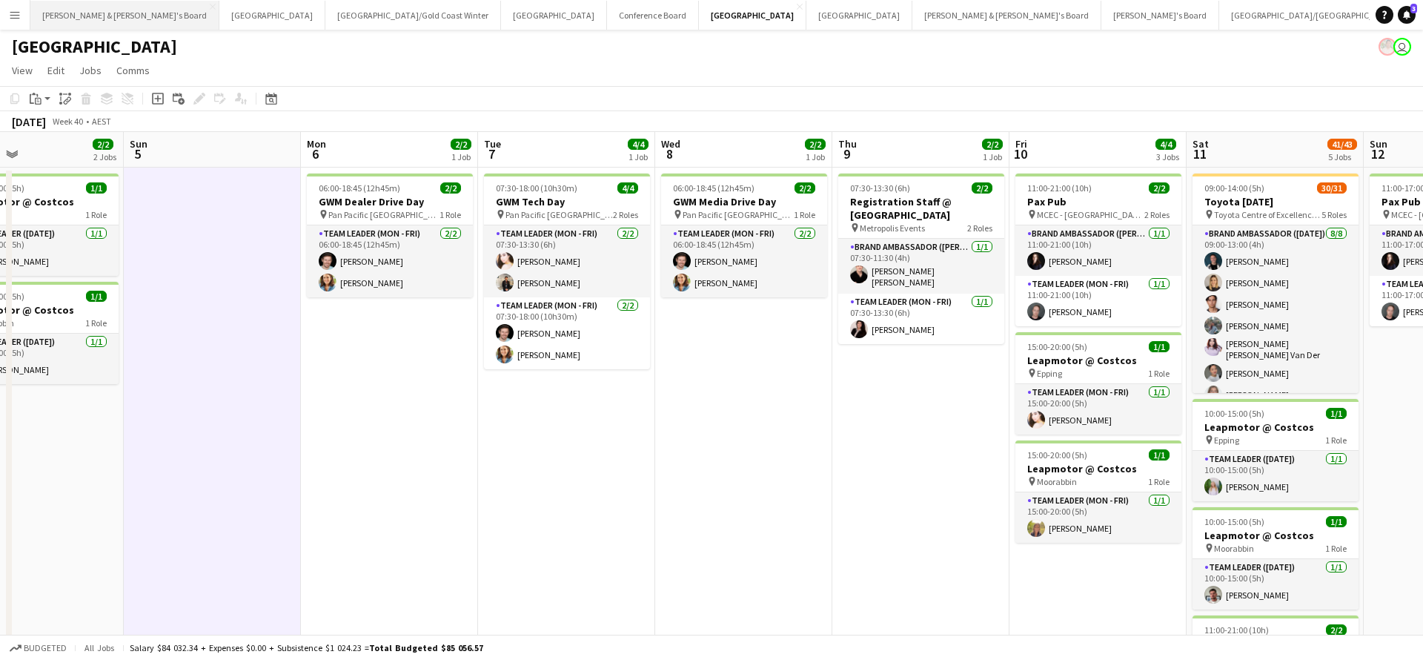
click at [81, 13] on button "[PERSON_NAME] & [PERSON_NAME]'s Board Close" at bounding box center [124, 15] width 189 height 29
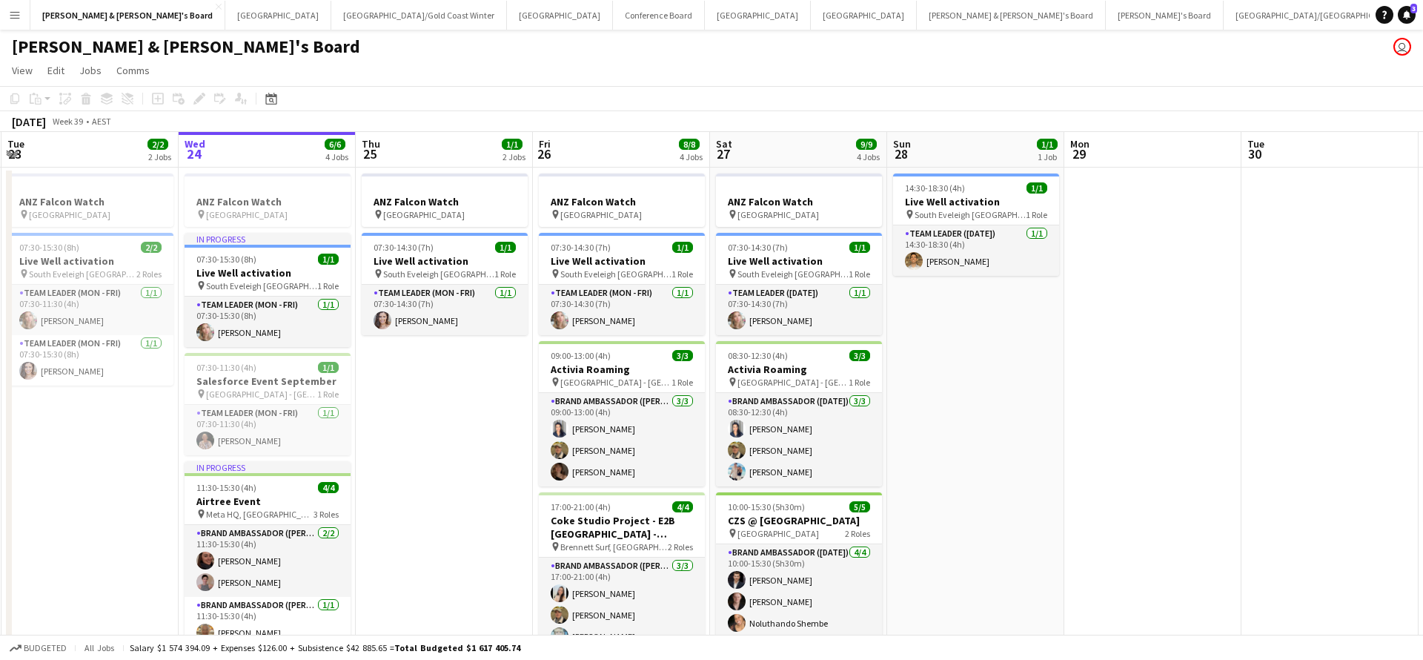
scroll to position [0, 708]
